Goal: Information Seeking & Learning: Learn about a topic

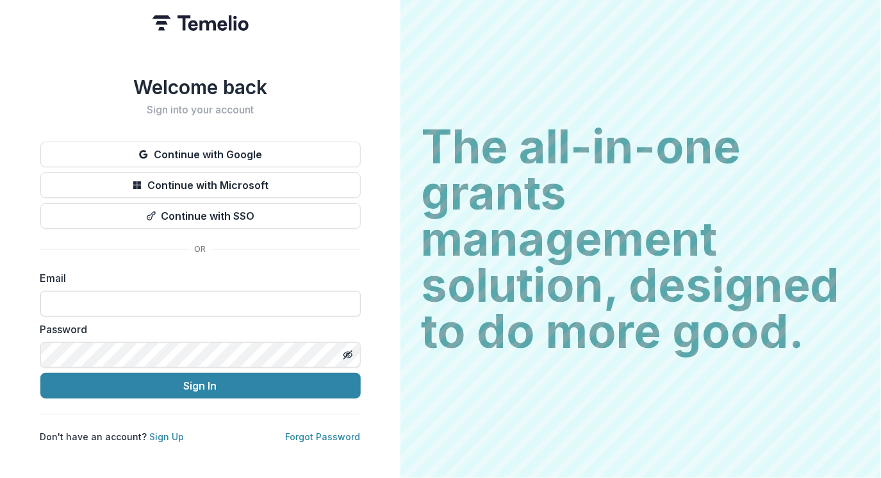
click at [86, 293] on input at bounding box center [200, 304] width 320 height 26
type input "**********"
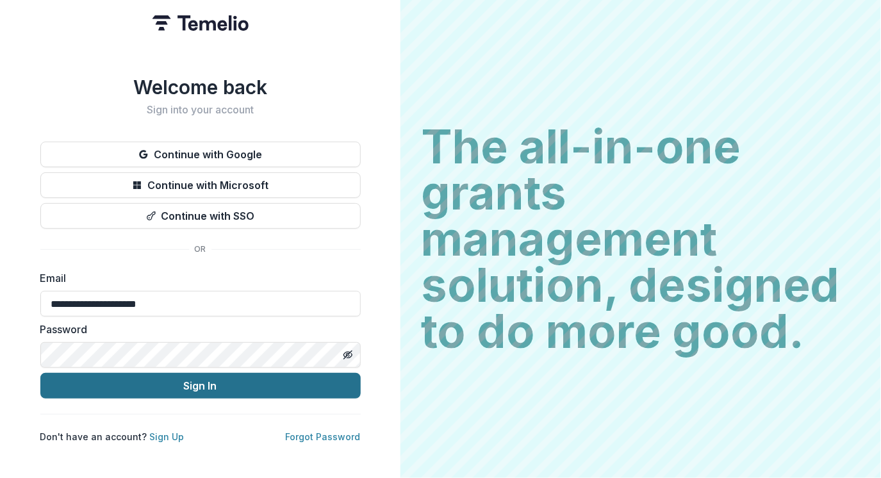
click at [170, 382] on button "Sign In" at bounding box center [200, 386] width 320 height 26
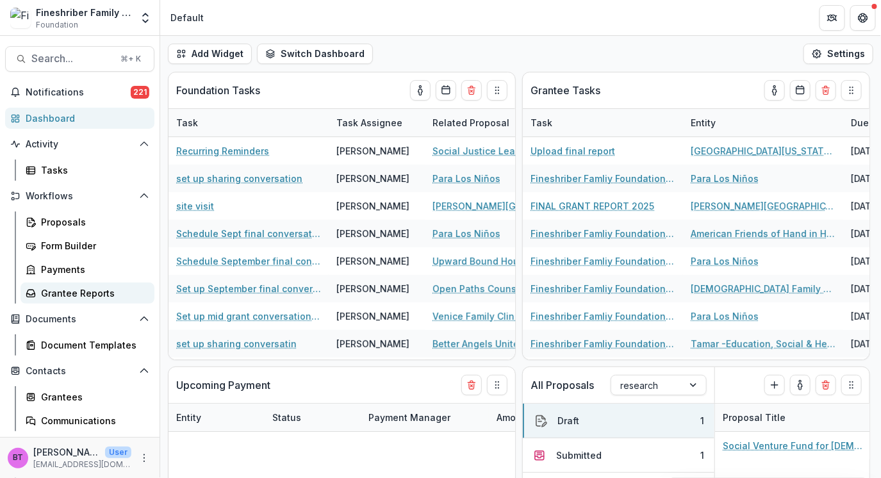
click at [71, 299] on link "Grantee Reports" at bounding box center [87, 292] width 134 height 21
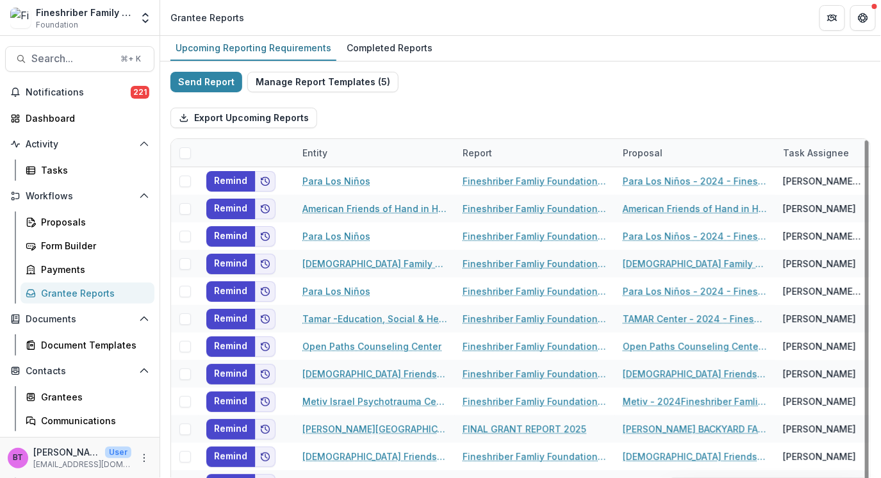
click at [525, 54] on div "Upcoming Reporting Requirements Completed Reports" at bounding box center [520, 49] width 720 height 26
click at [77, 416] on div "Communications" at bounding box center [92, 420] width 103 height 13
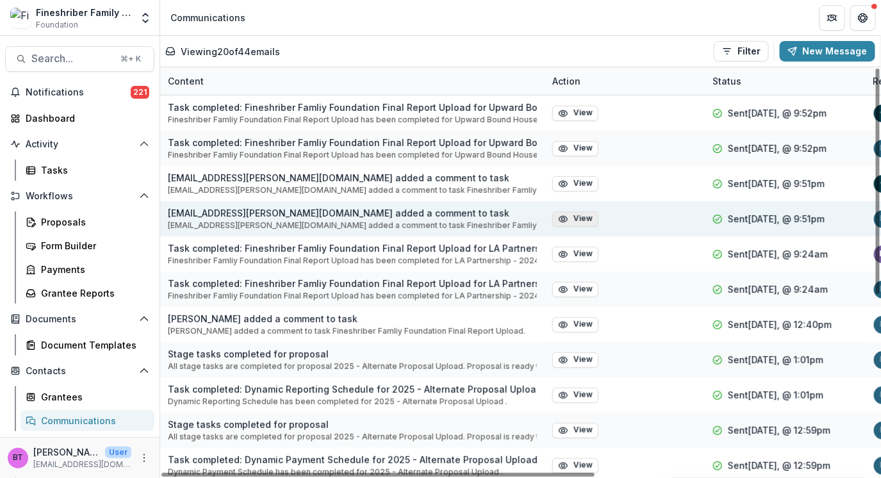
click at [573, 216] on button "View" at bounding box center [575, 218] width 46 height 15
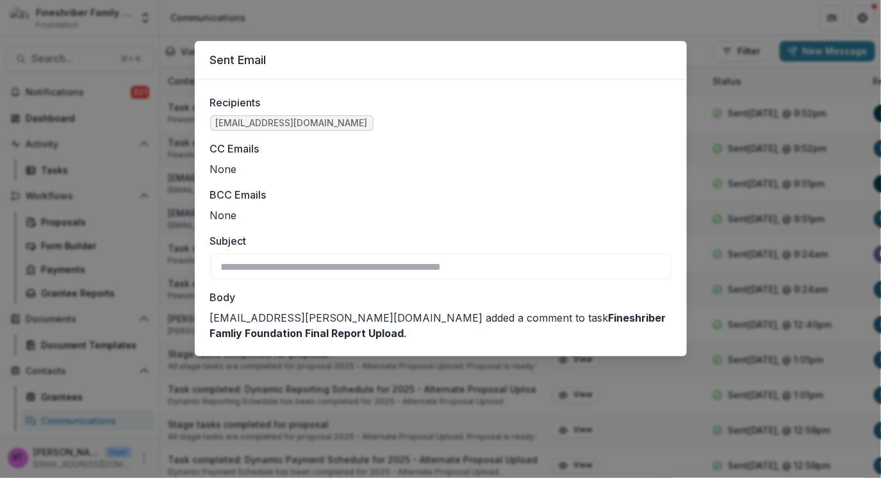
click at [545, 54] on header "Sent Email" at bounding box center [441, 60] width 492 height 38
click at [614, 31] on div "**********" at bounding box center [440, 239] width 881 height 478
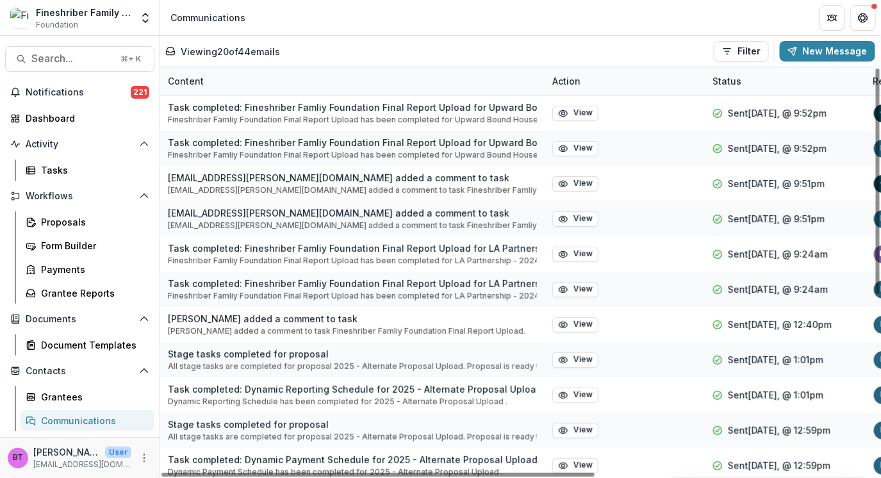
scroll to position [69, 0]
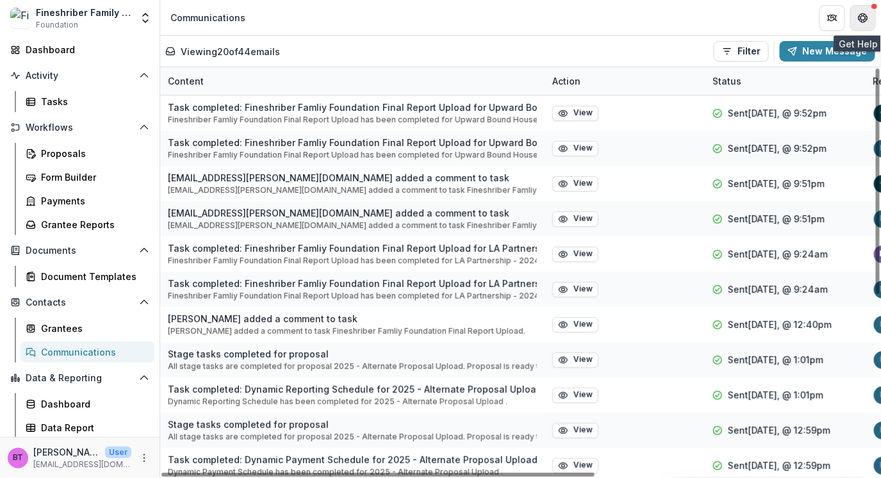
click at [854, 13] on button "Get Help" at bounding box center [863, 18] width 26 height 26
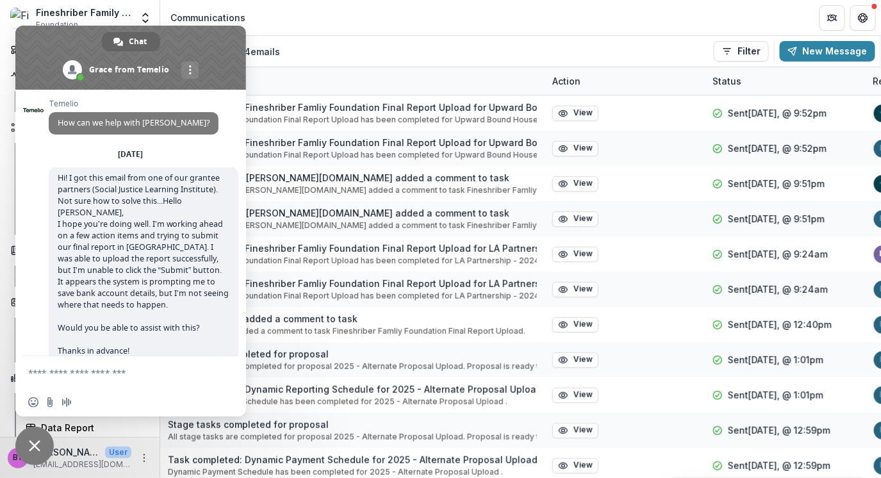
scroll to position [1800, 0]
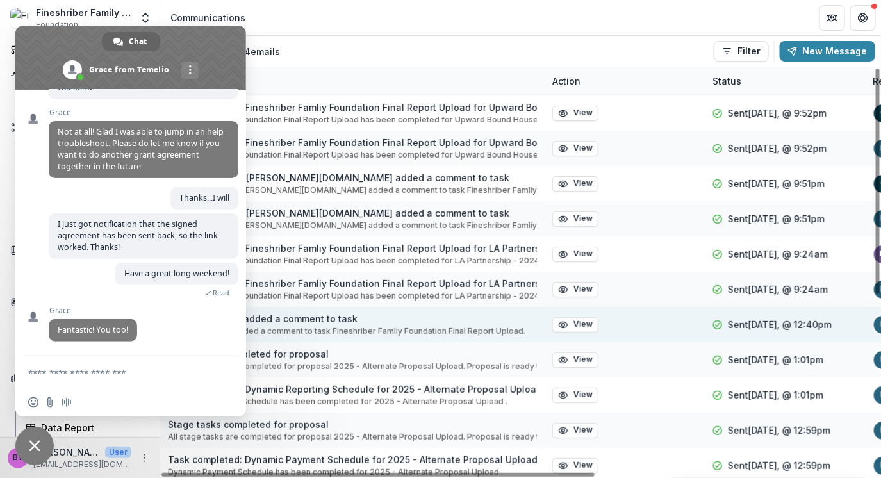
click at [350, 333] on p "[PERSON_NAME] added a comment to task Fineshriber Famliy Foundation Final Repor…" at bounding box center [346, 331] width 357 height 12
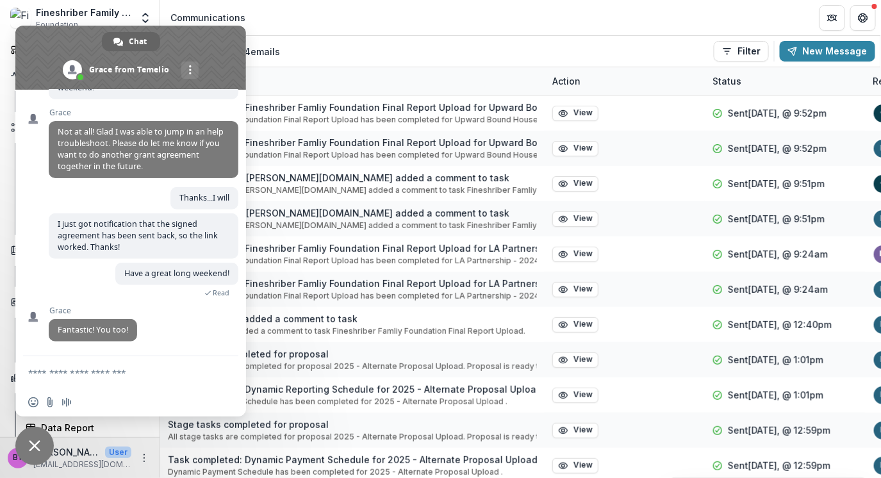
click at [33, 441] on span "Close chat" at bounding box center [35, 446] width 12 height 12
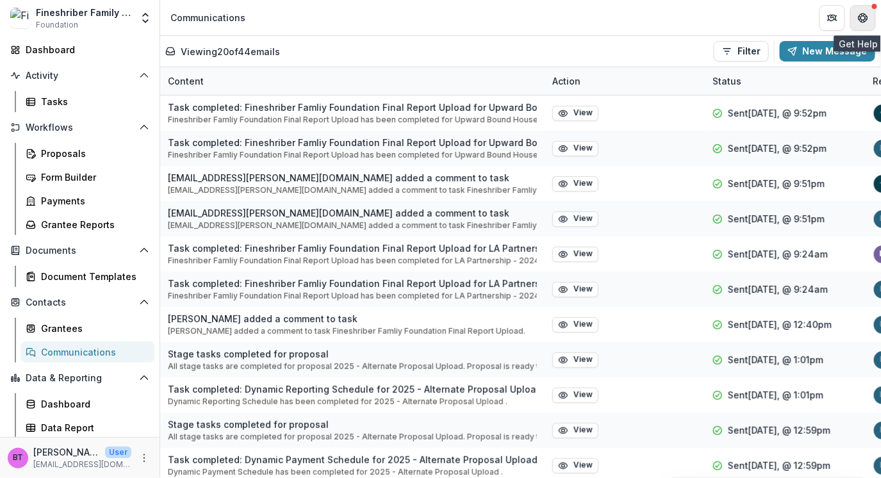
click at [857, 17] on button "Get Help" at bounding box center [863, 18] width 26 height 26
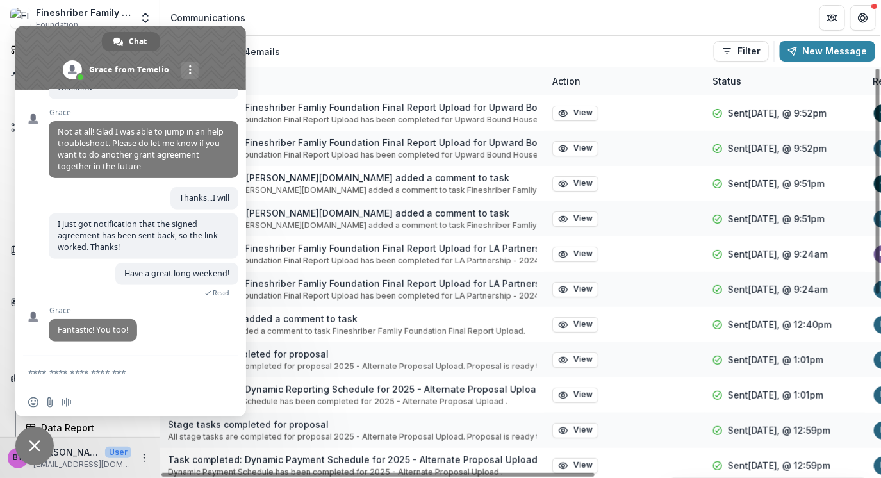
click at [66, 378] on textarea "Compose your message..." at bounding box center [116, 373] width 177 height 12
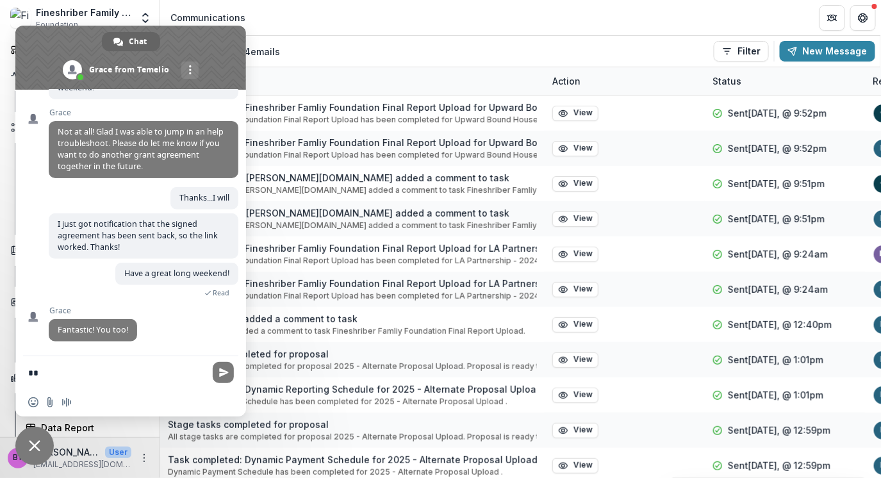
type textarea "*"
click at [43, 441] on span "Close chat" at bounding box center [34, 446] width 38 height 38
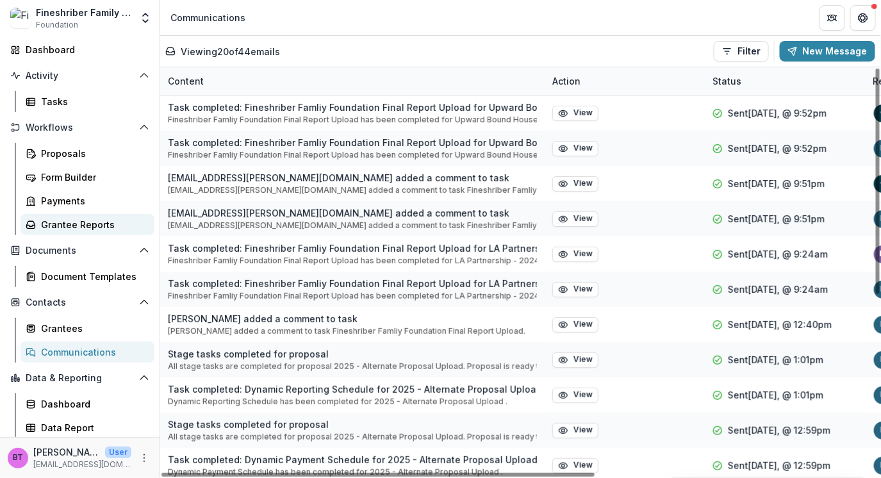
click at [63, 226] on div "Grantee Reports" at bounding box center [92, 224] width 103 height 13
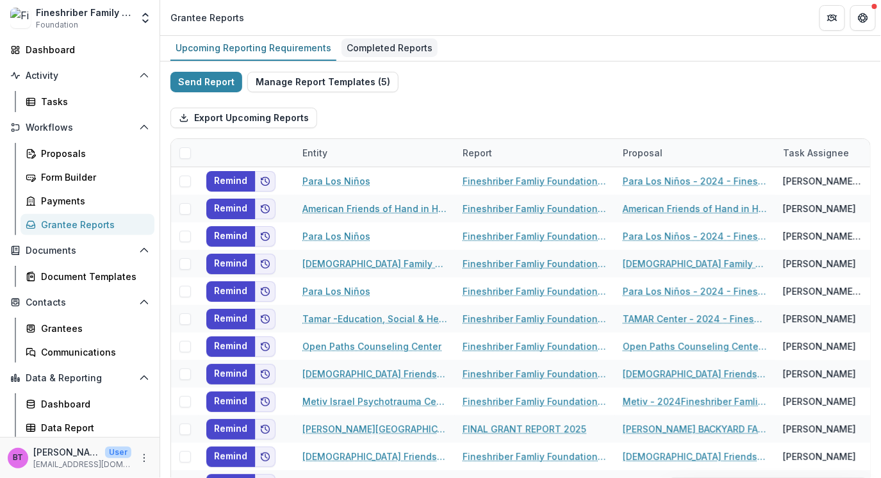
click at [391, 45] on div "Completed Reports" at bounding box center [389, 47] width 96 height 19
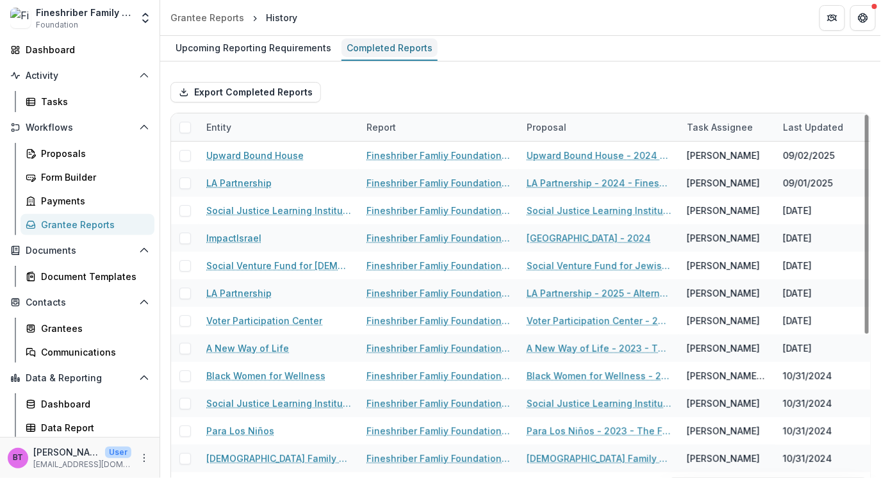
click at [385, 44] on div "Completed Reports" at bounding box center [389, 47] width 96 height 19
click at [269, 50] on div "Upcoming Reporting Requirements" at bounding box center [253, 47] width 166 height 19
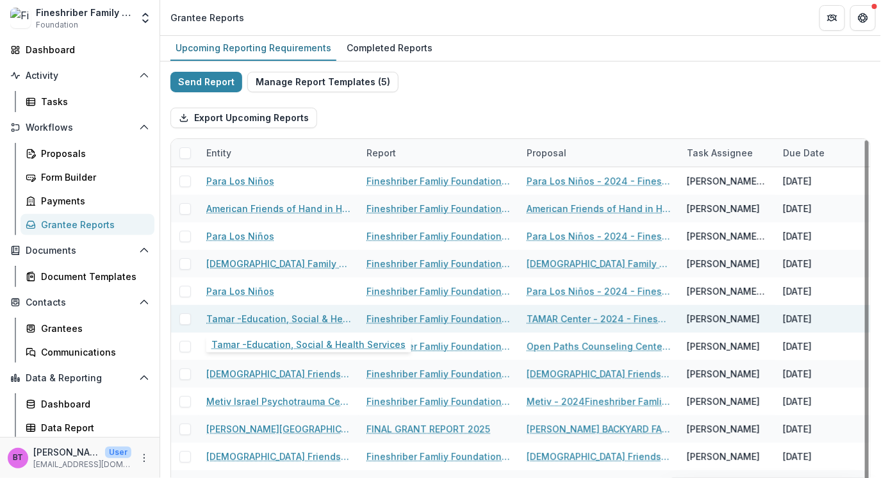
click at [284, 315] on link "Tamar -Education, Social & Health Services" at bounding box center [278, 318] width 145 height 13
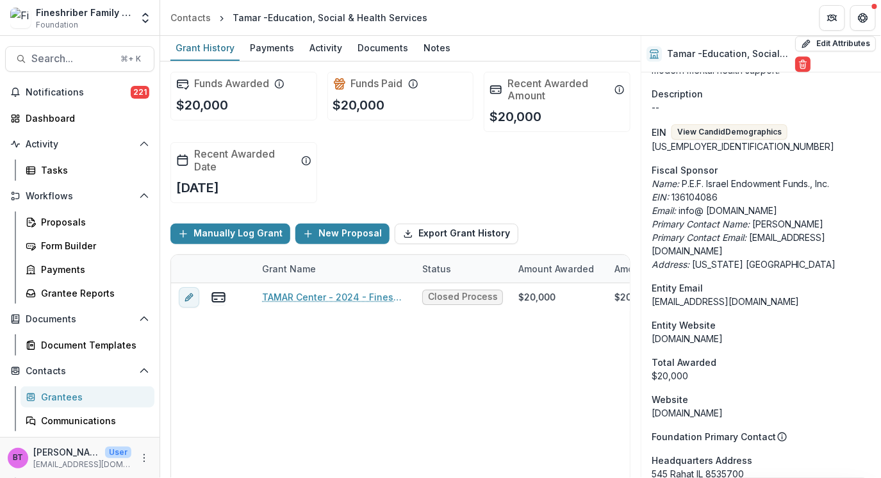
scroll to position [991, 0]
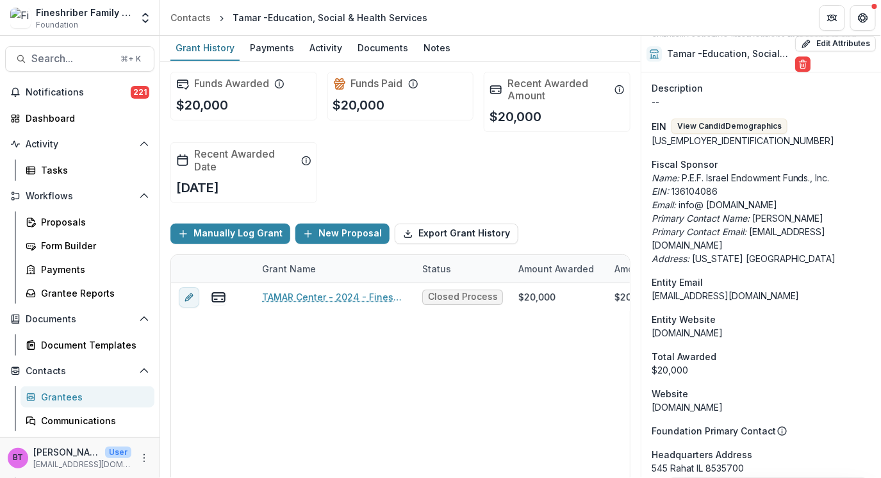
drag, startPoint x: 712, startPoint y: 314, endPoint x: 648, endPoint y: 319, distance: 64.2
click at [648, 319] on div "Onboarding Completed DBA -- Phone Number [PHONE_NUMBER] Team Name : [PERSON_NAM…" at bounding box center [761, 77] width 240 height 1990
copy div "[DOMAIN_NAME]"
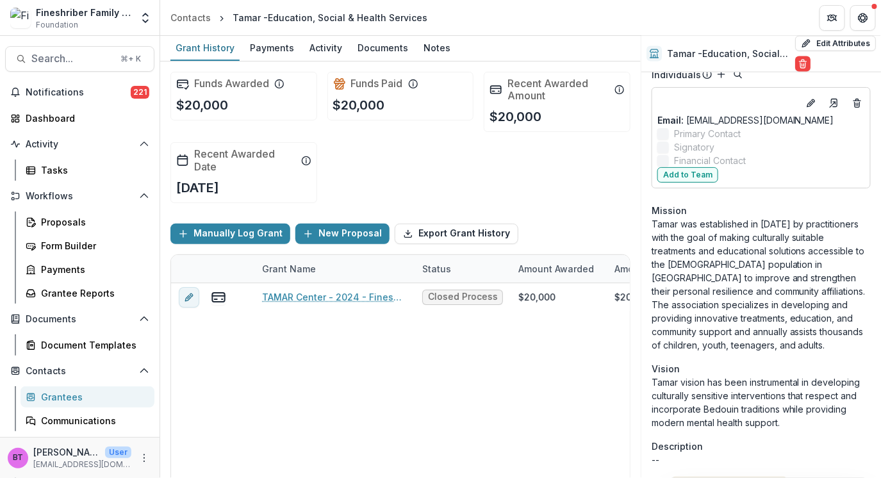
scroll to position [0, 0]
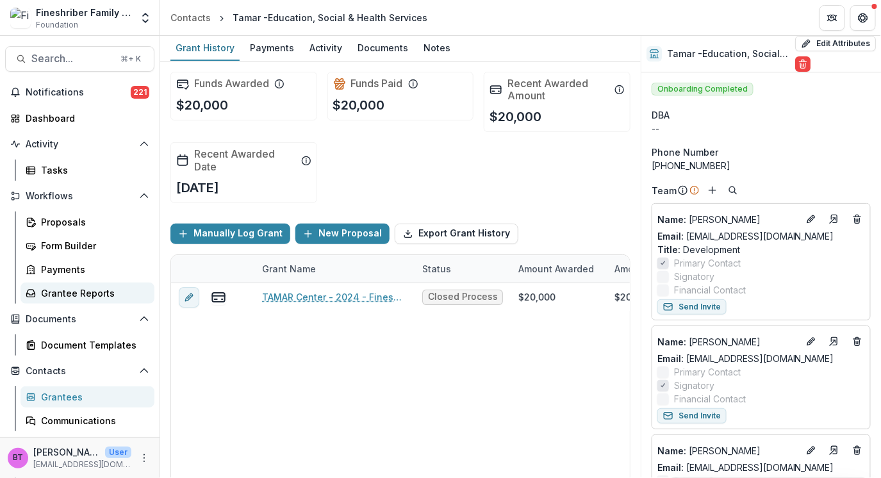
click at [81, 290] on div "Grantee Reports" at bounding box center [92, 292] width 103 height 13
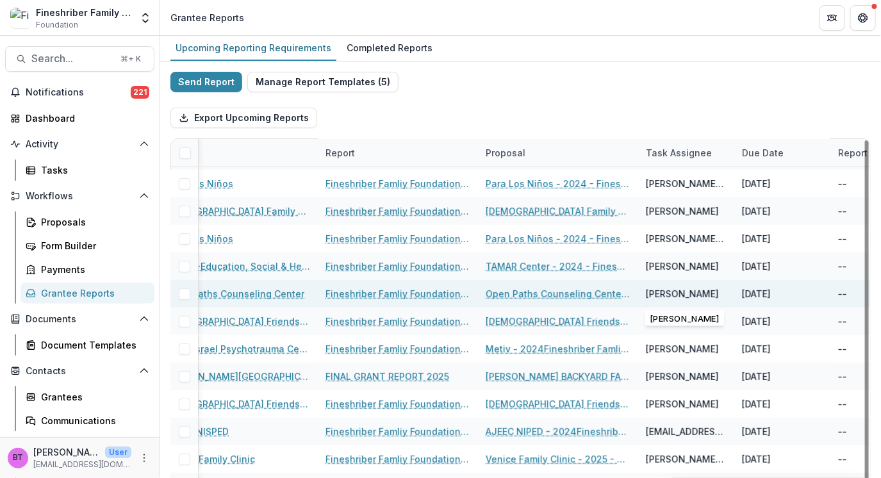
scroll to position [53, 0]
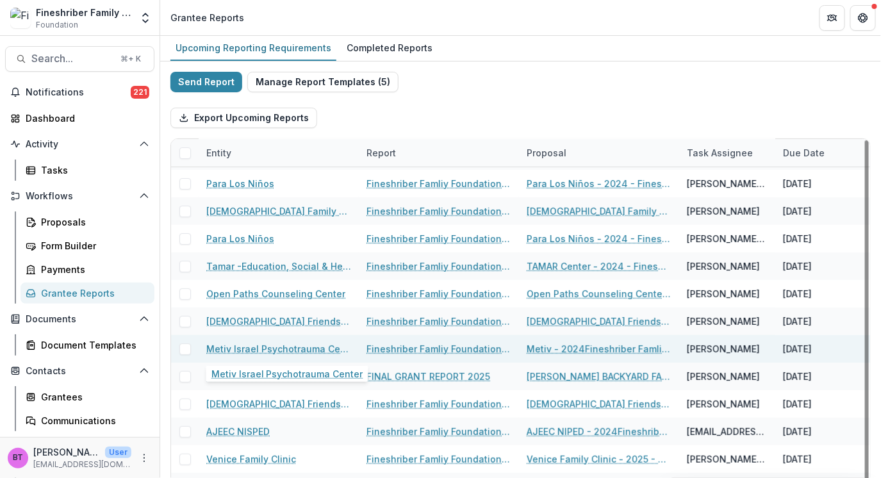
click at [295, 348] on link "Metiv Israel Psychotrauma Center" at bounding box center [278, 348] width 145 height 13
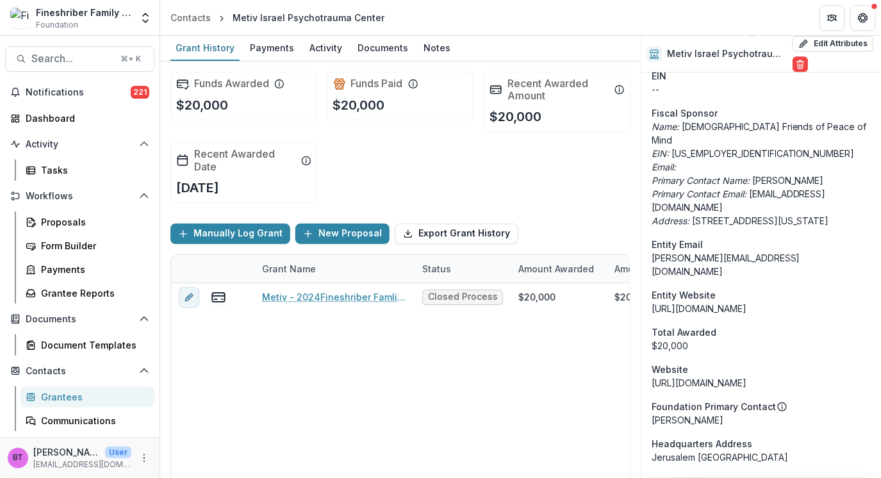
scroll to position [1134, 0]
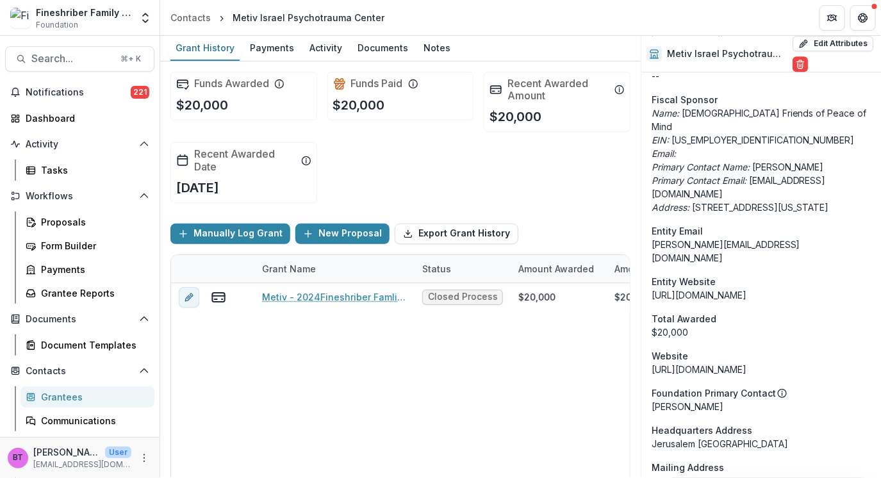
drag, startPoint x: 763, startPoint y: 223, endPoint x: 651, endPoint y: 227, distance: 112.8
click at [651, 288] on div "[URL][DOMAIN_NAME]" at bounding box center [760, 294] width 219 height 13
copy div "[URL][DOMAIN_NAME]"
drag, startPoint x: 380, startPoint y: 16, endPoint x: 368, endPoint y: 17, distance: 12.9
click at [357, 17] on header "Contacts Metiv Israel Psychotrauma Center" at bounding box center [520, 17] width 720 height 35
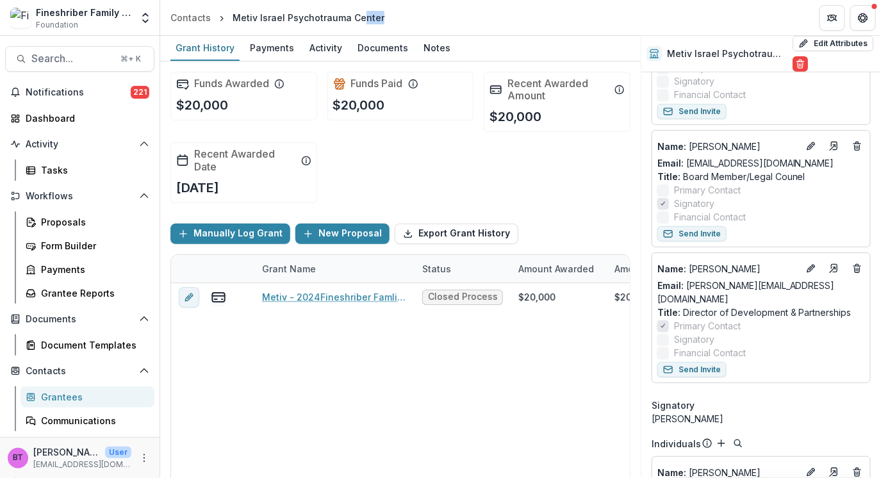
scroll to position [0, 0]
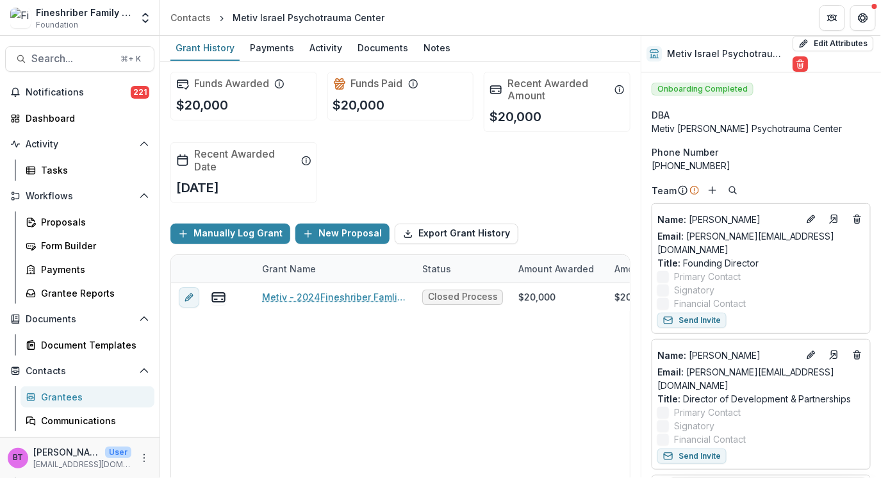
click at [375, 16] on div "Metiv Israel Psychotrauma Center" at bounding box center [308, 17] width 152 height 13
drag, startPoint x: 392, startPoint y: 15, endPoint x: 223, endPoint y: 16, distance: 169.1
click at [223, 16] on header "Contacts Metiv Israel Psychotrauma Center" at bounding box center [520, 17] width 720 height 35
copy div "Metiv Israel Psychotrauma Center"
click at [79, 288] on div "Grantee Reports" at bounding box center [92, 292] width 103 height 13
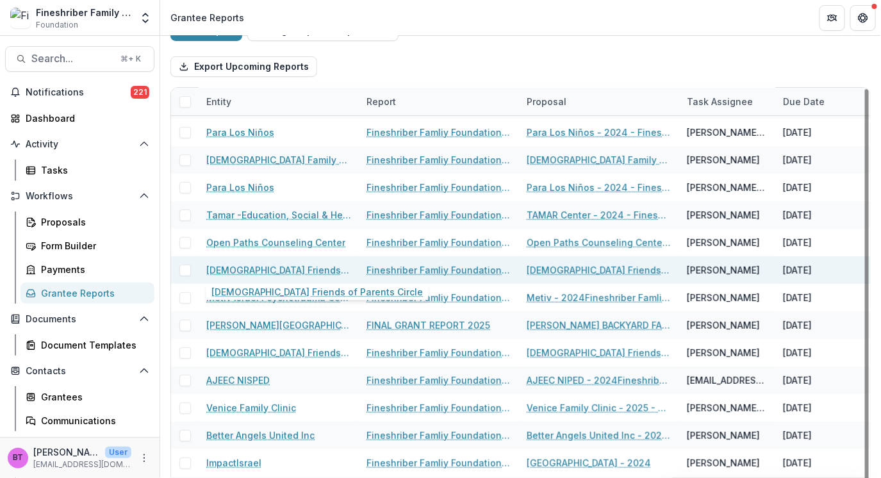
scroll to position [54, 0]
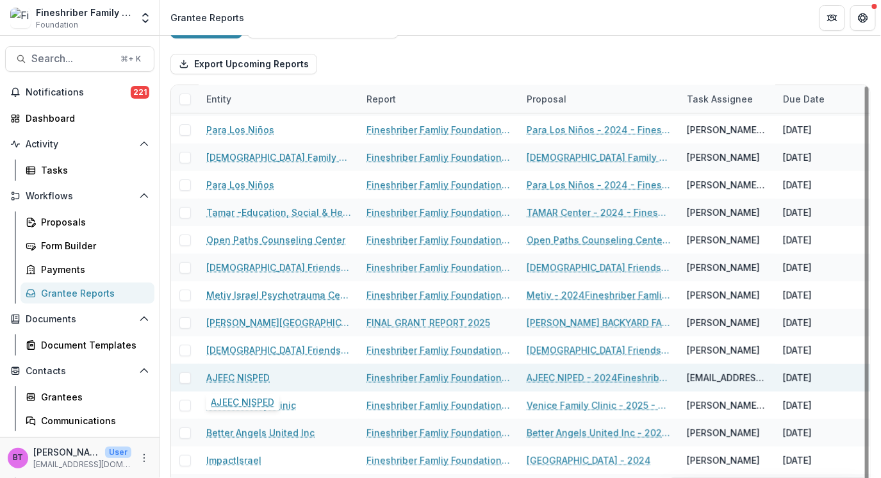
click at [252, 375] on link "AJEEC NISPED" at bounding box center [237, 377] width 63 height 13
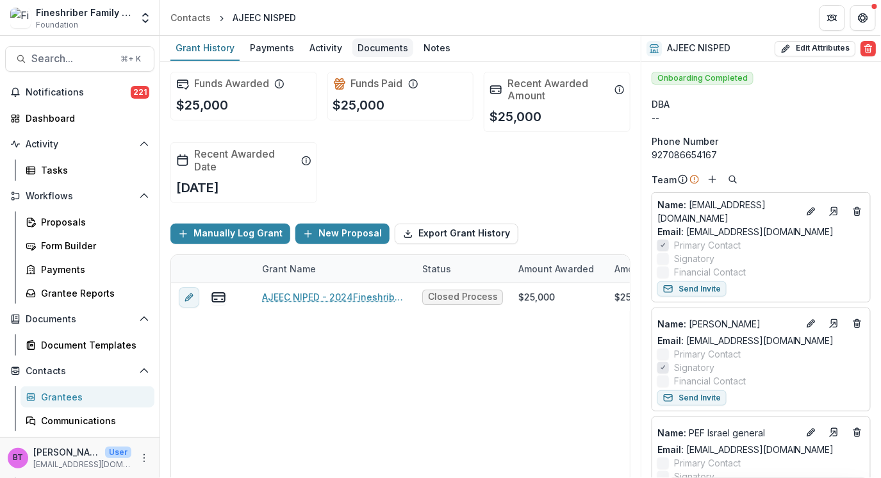
click at [389, 42] on div "Documents" at bounding box center [382, 47] width 61 height 19
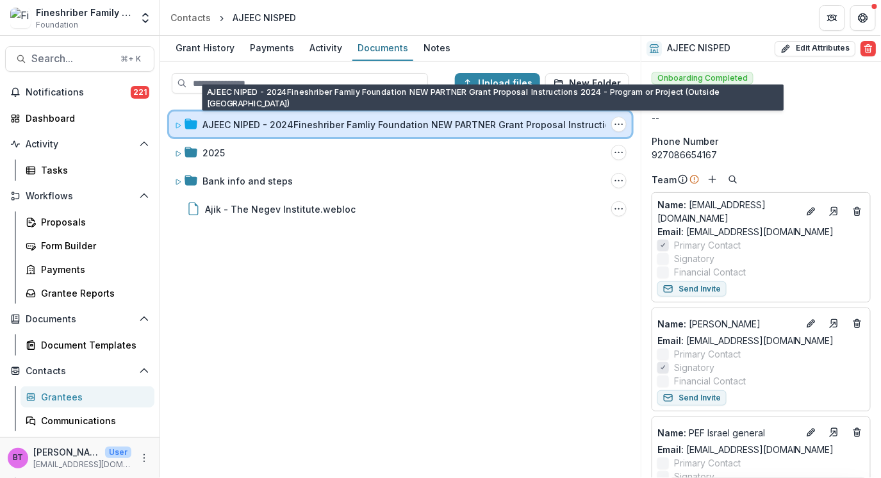
click at [198, 120] on div "AJEEC NIPED - 2024Fineshriber Famliy Foundation NEW PARTNER Grant Proposal Inst…" at bounding box center [390, 124] width 432 height 13
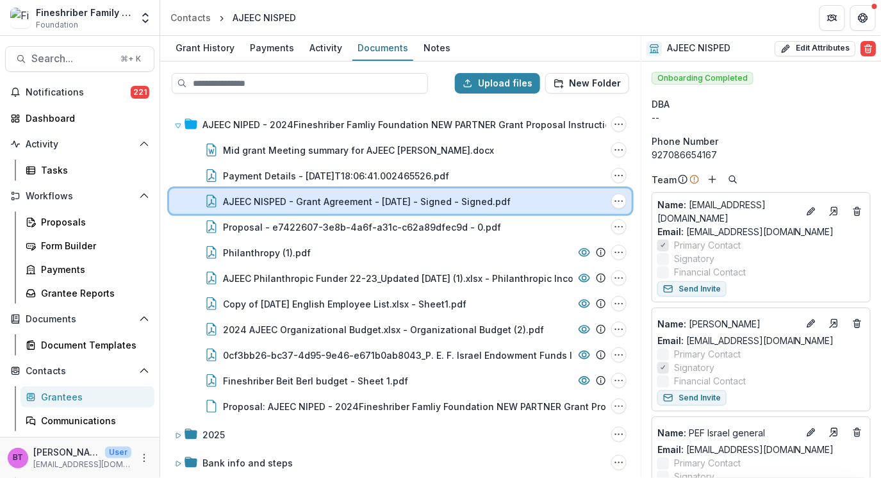
click at [261, 191] on div "AJEEC NISPED - Grant Agreement - [DATE] - Signed - Signed.pdf File Options Down…" at bounding box center [400, 201] width 462 height 26
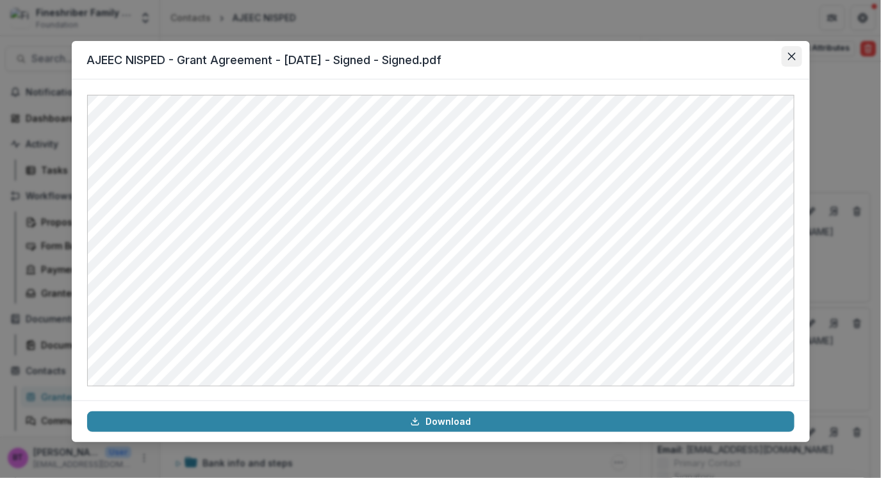
click at [794, 53] on icon "Close" at bounding box center [792, 57] width 8 height 8
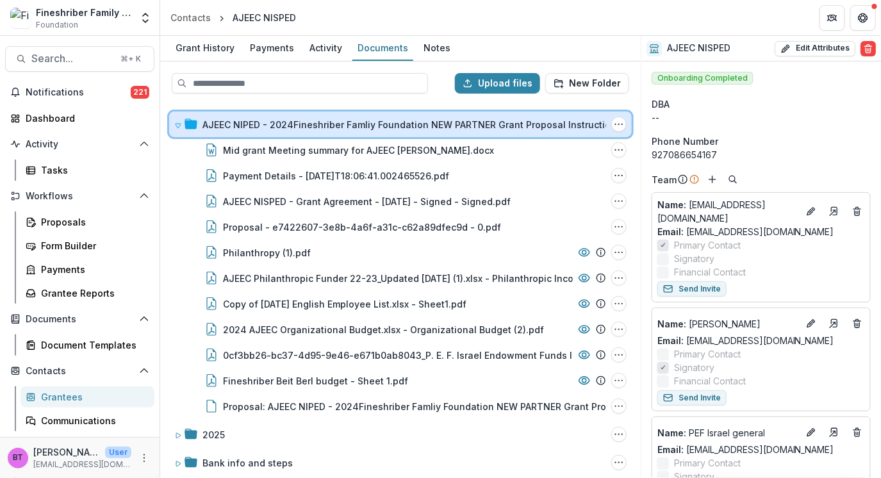
click at [174, 122] on icon at bounding box center [178, 126] width 8 height 8
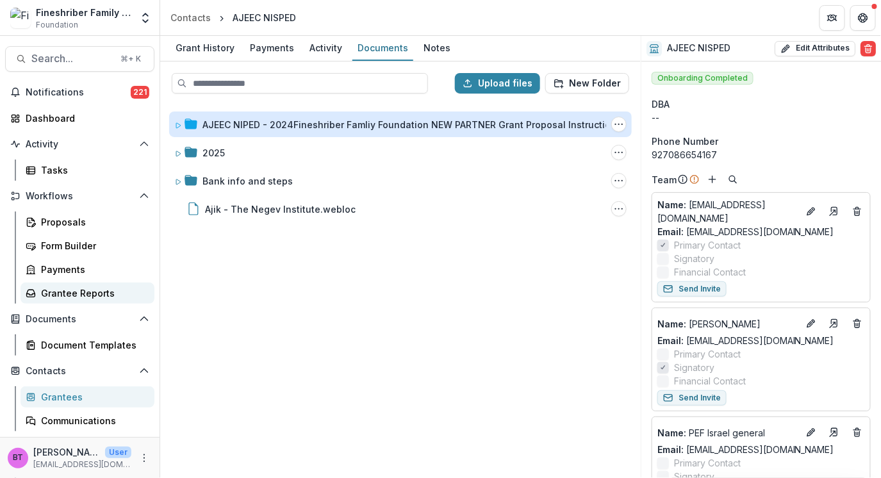
click at [106, 291] on div "Grantee Reports" at bounding box center [92, 292] width 103 height 13
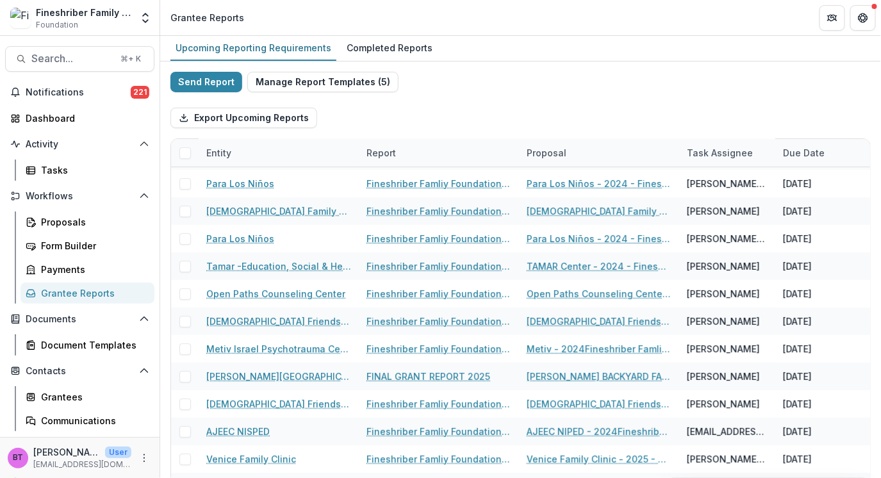
click at [76, 290] on div "Grantee Reports" at bounding box center [92, 292] width 103 height 13
click at [61, 215] on div "Proposals" at bounding box center [92, 221] width 103 height 13
